Goal: Information Seeking & Learning: Learn about a topic

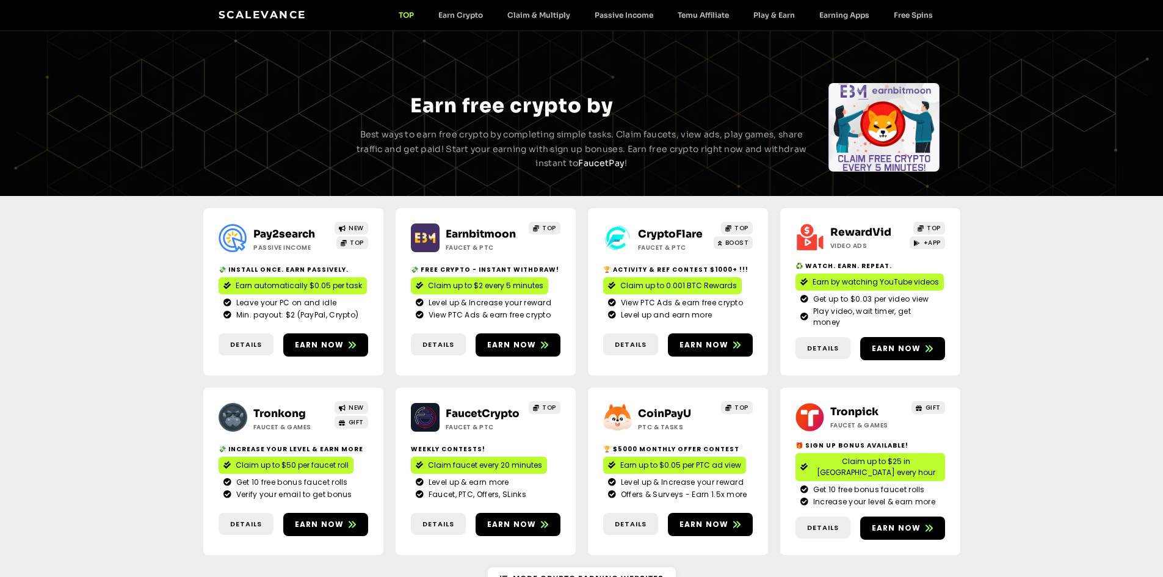
scroll to position [122, 0]
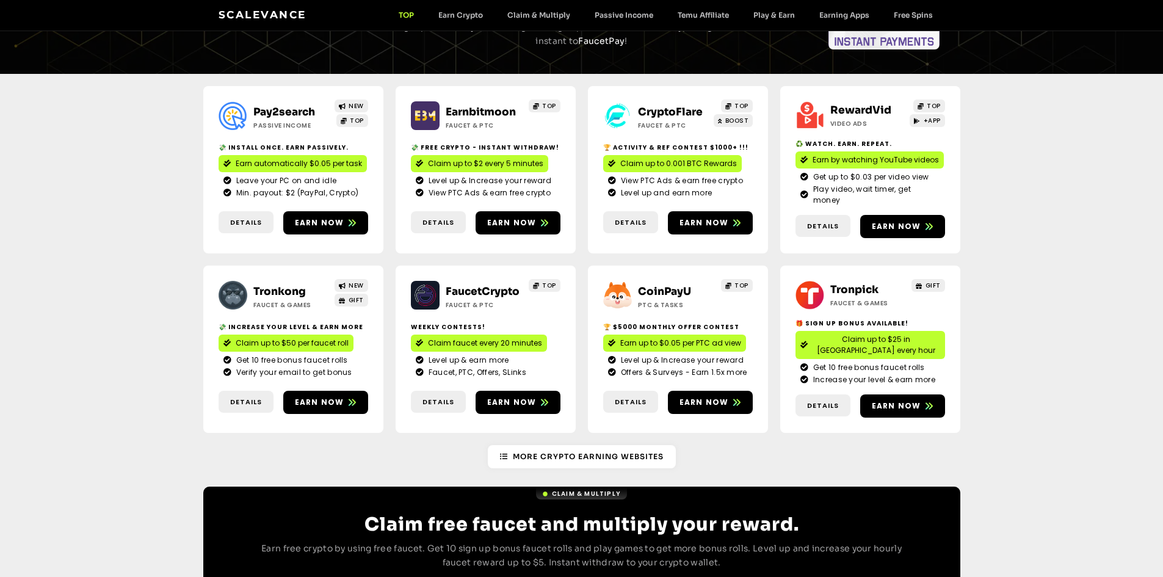
click at [337, 159] on span "Earn automatically $0.05 per task" at bounding box center [299, 163] width 126 height 11
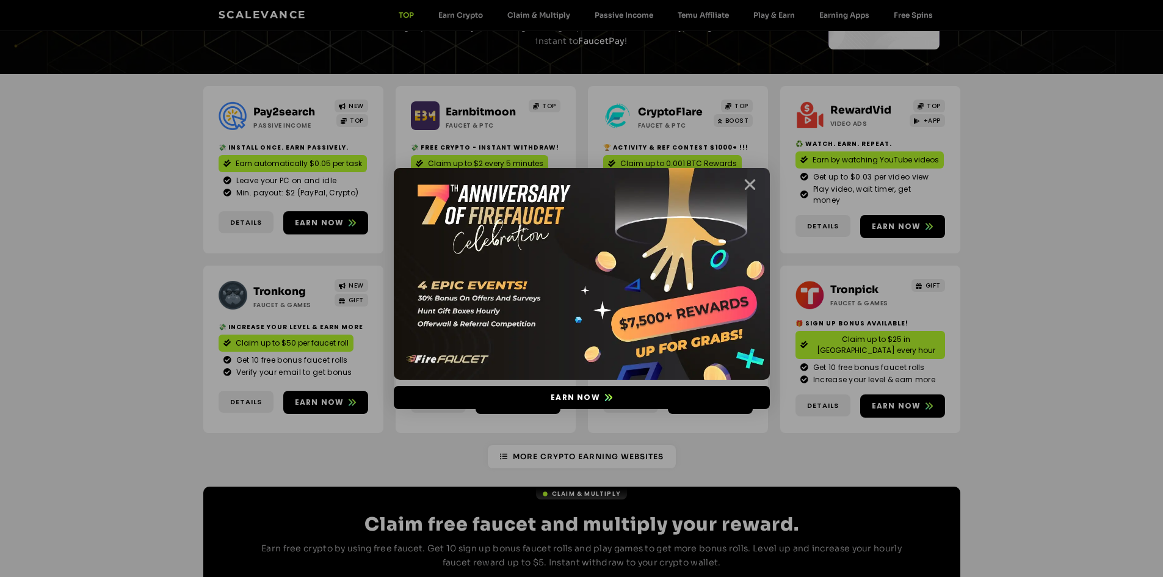
click at [749, 180] on icon "Close" at bounding box center [750, 184] width 15 height 15
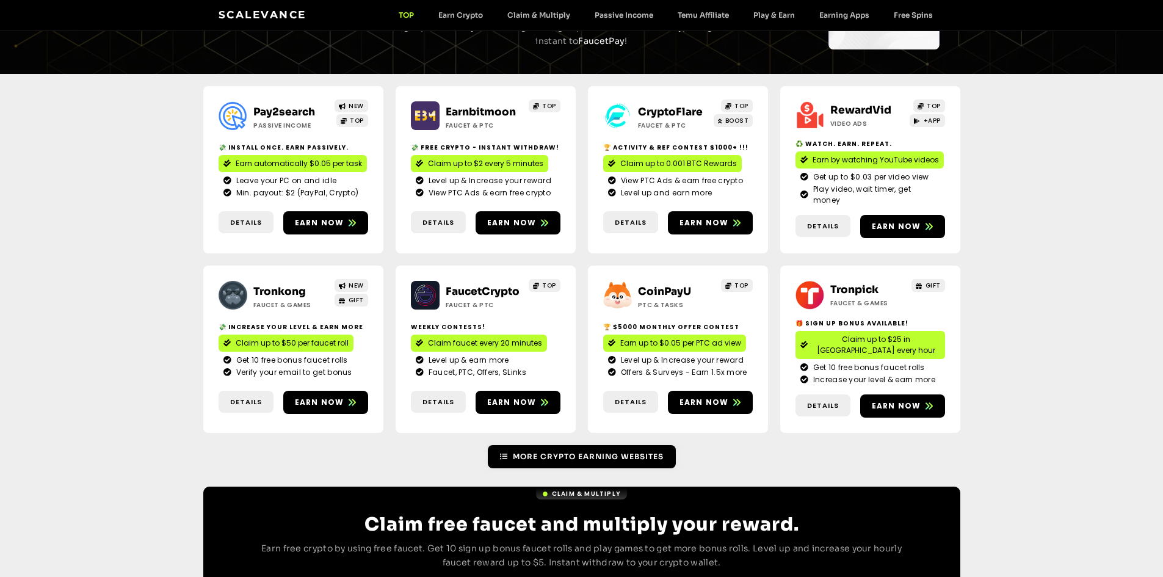
click at [566, 451] on span "More Crypto Earning Websites" at bounding box center [588, 456] width 151 height 11
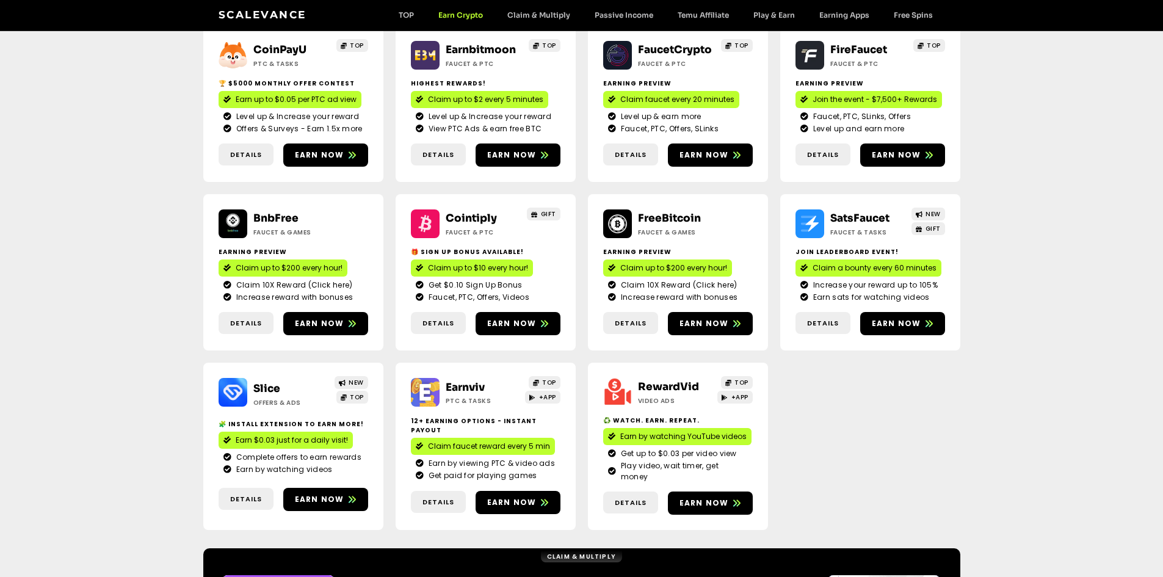
scroll to position [183, 0]
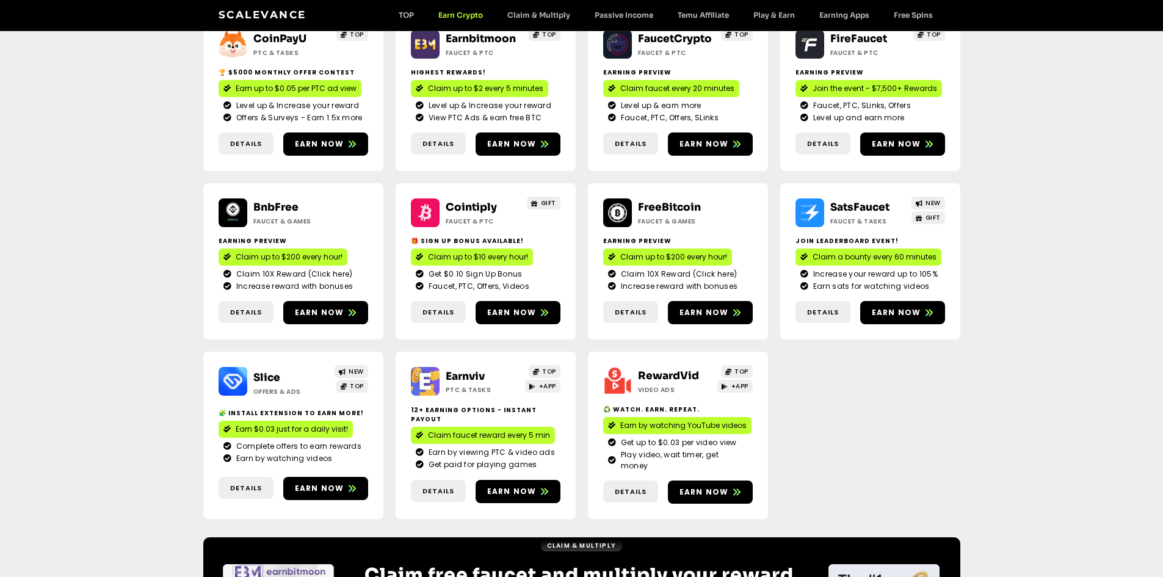
click at [679, 426] on span "Earn by watching YouTube videos" at bounding box center [684, 425] width 126 height 11
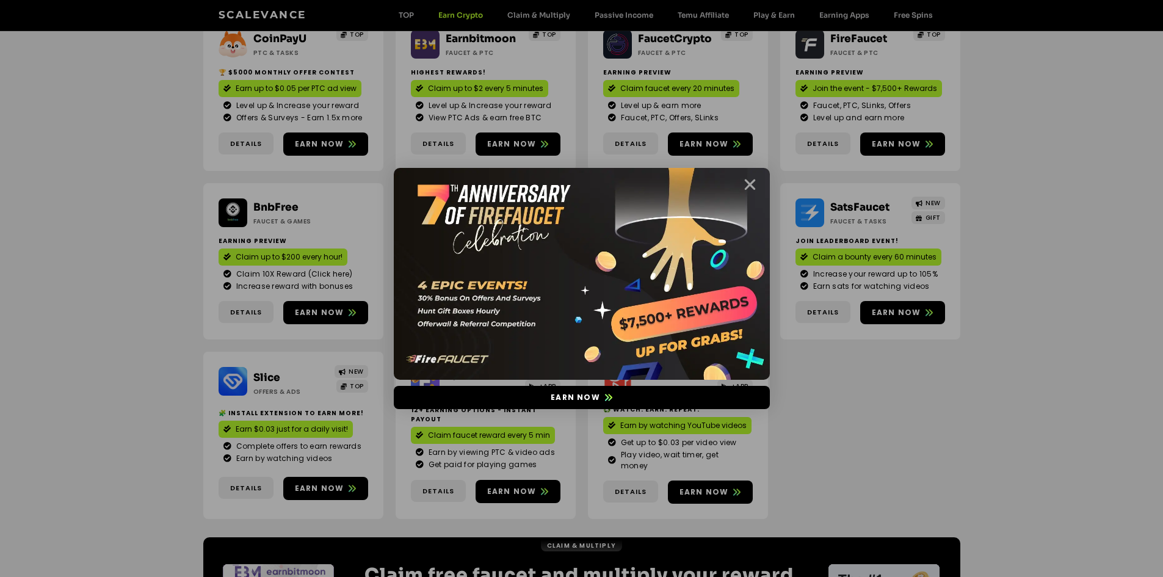
click at [751, 185] on icon "Close" at bounding box center [750, 184] width 15 height 15
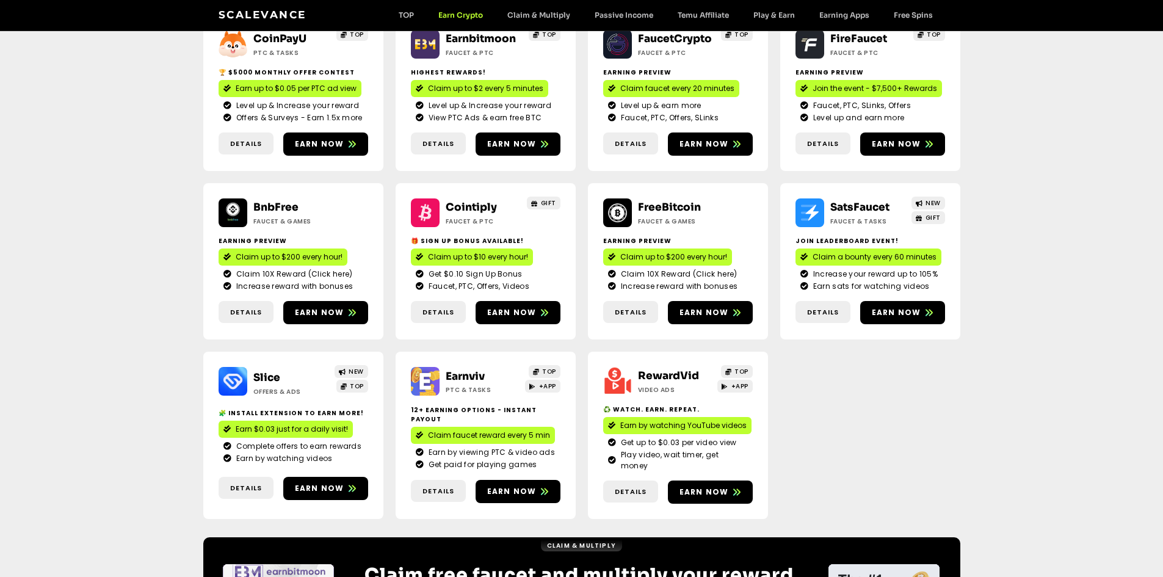
click at [540, 219] on div "GIFT" at bounding box center [541, 212] width 38 height 29
click at [497, 255] on span "Claim up to $10 every hour!" at bounding box center [478, 257] width 100 height 11
